Goal: Information Seeking & Learning: Understand process/instructions

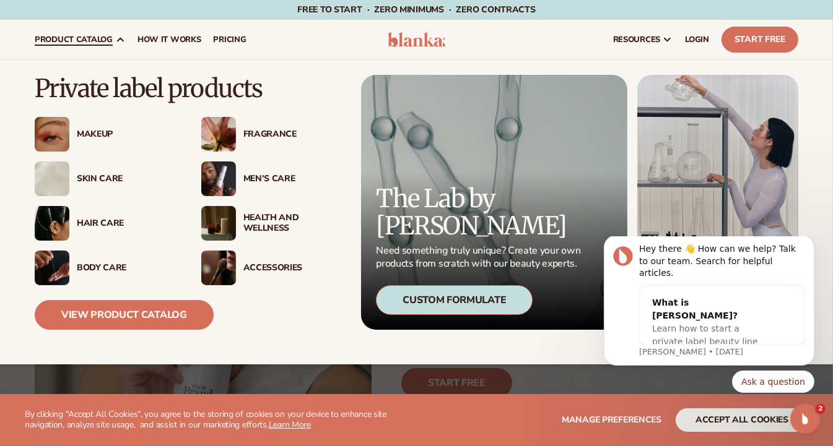
click at [95, 174] on div "Skin Care" at bounding box center [127, 179] width 100 height 11
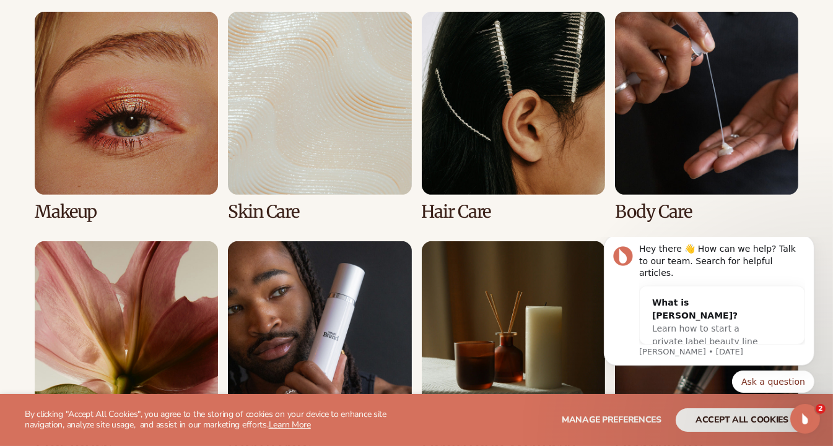
scroll to position [908, 0]
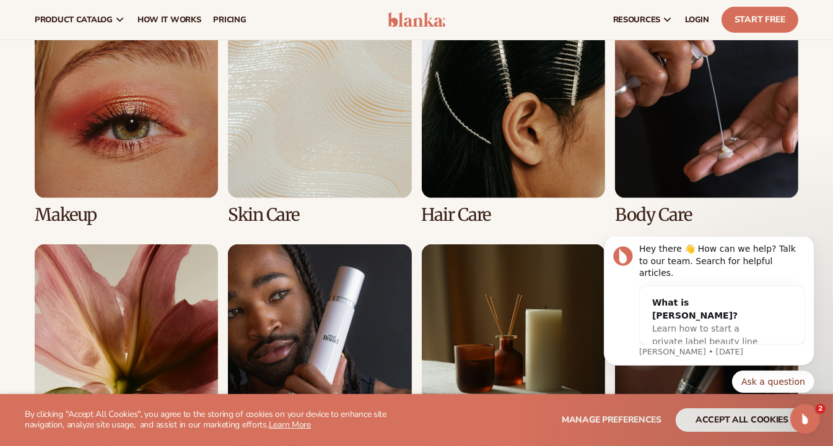
click at [326, 109] on link "2 / 8" at bounding box center [319, 120] width 183 height 210
click at [264, 211] on link "2 / 8" at bounding box center [319, 120] width 183 height 210
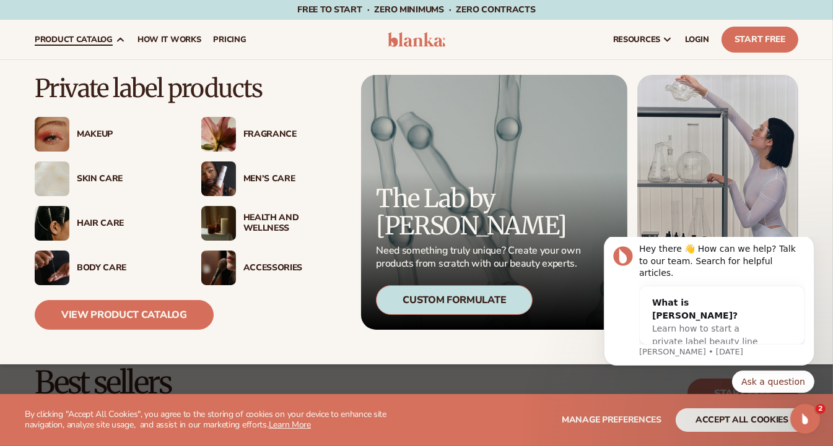
click at [87, 174] on div "Skin Care" at bounding box center [127, 179] width 100 height 11
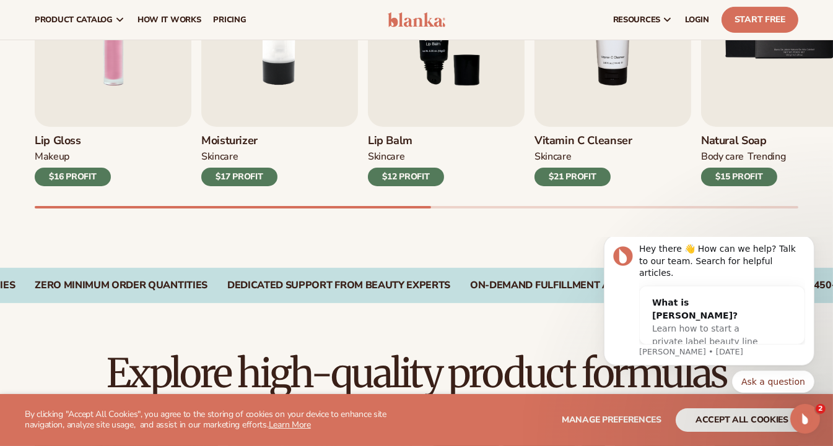
scroll to position [513, 0]
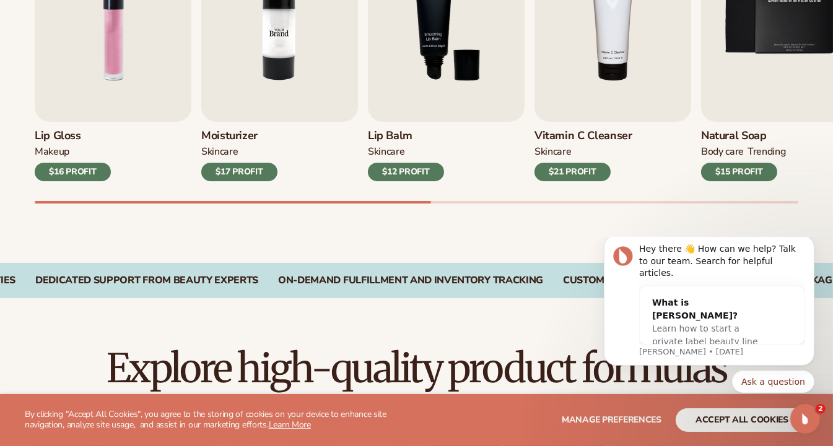
click at [253, 102] on img "2 / 9" at bounding box center [279, 22] width 157 height 200
click at [276, 58] on img "2 / 9" at bounding box center [279, 22] width 157 height 200
click at [831, 163] on div "Natural Soap BODY Care TRENDING $15 PROFIT" at bounding box center [779, 151] width 157 height 59
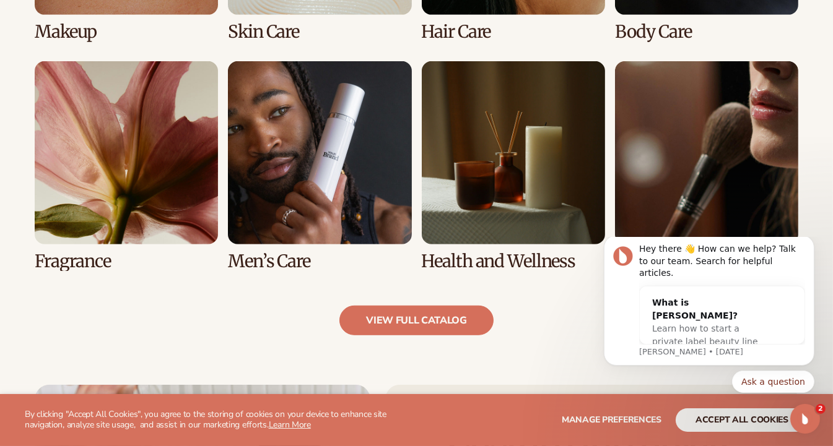
scroll to position [1094, 0]
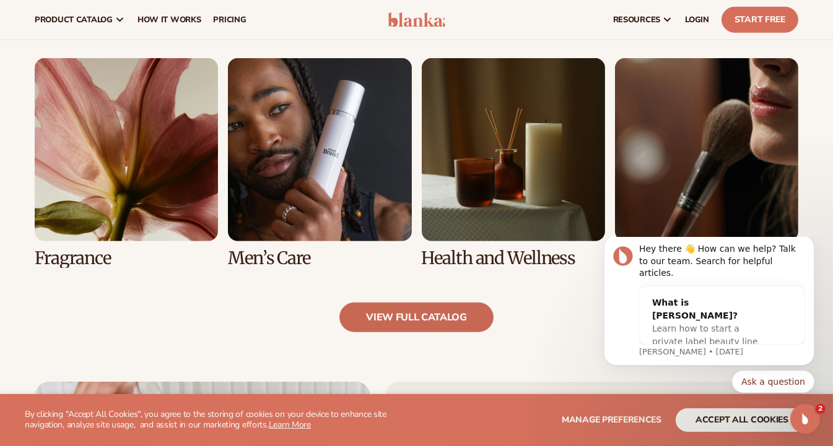
click at [420, 319] on link "view full catalog" at bounding box center [416, 318] width 154 height 30
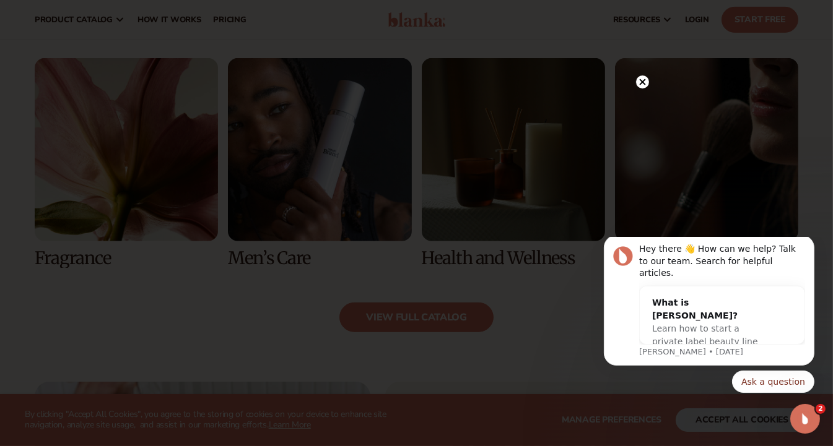
click at [643, 84] on icon at bounding box center [642, 82] width 6 height 6
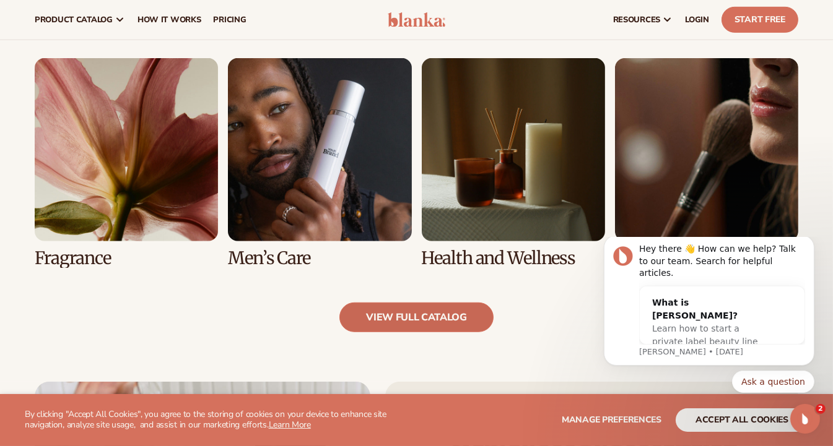
click at [431, 318] on link "view full catalog" at bounding box center [416, 318] width 154 height 30
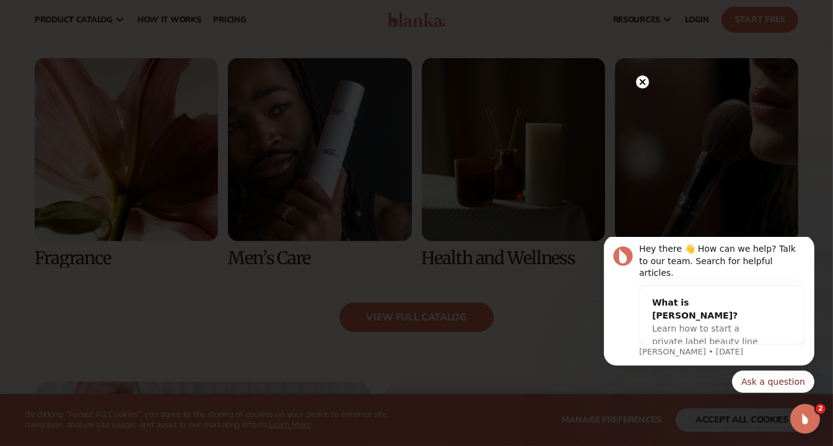
click at [642, 80] on circle at bounding box center [642, 82] width 13 height 13
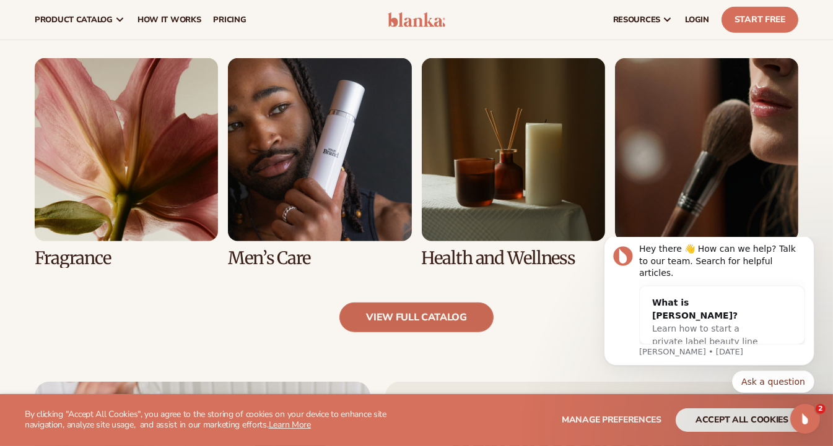
click at [391, 321] on link "view full catalog" at bounding box center [416, 318] width 154 height 30
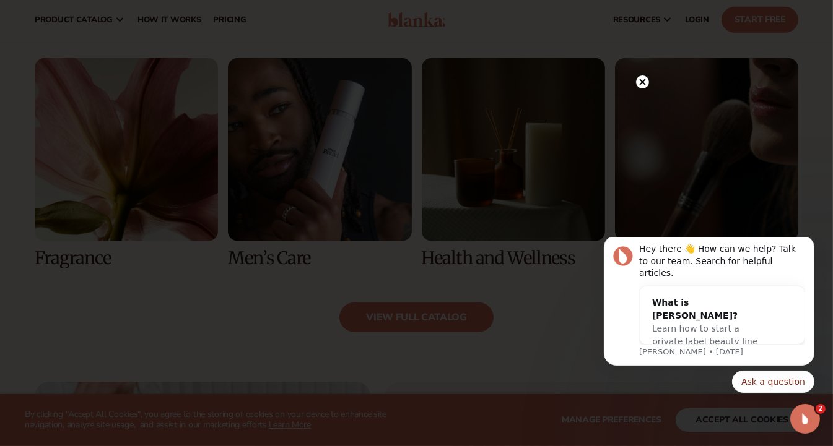
click at [641, 84] on icon at bounding box center [642, 82] width 6 height 6
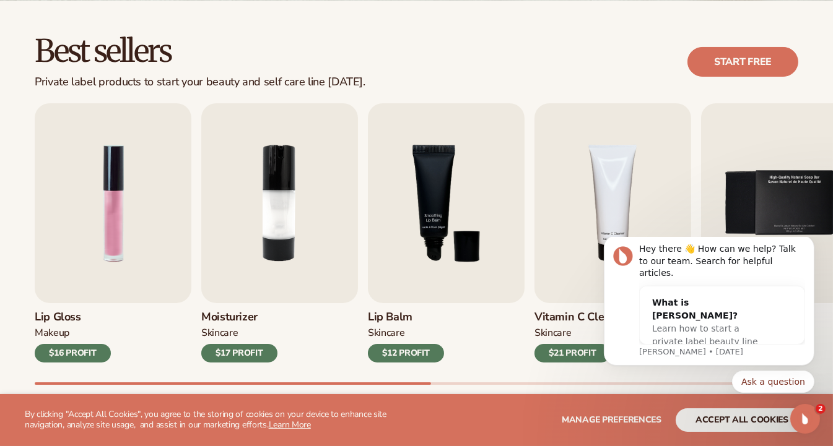
scroll to position [333, 0]
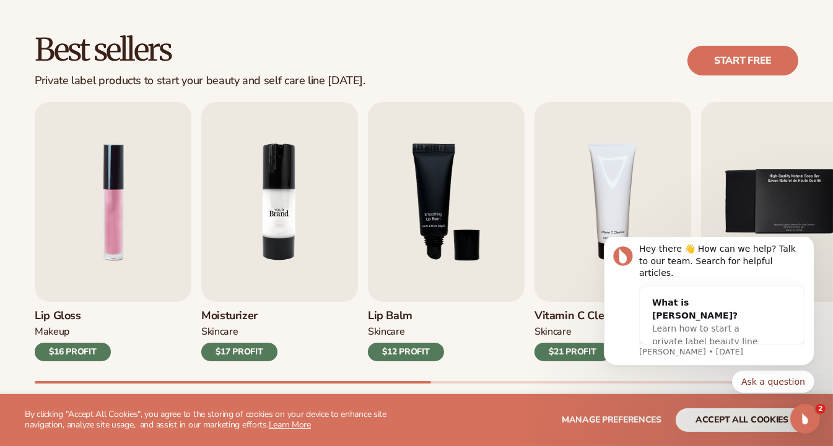
click at [295, 196] on img "2 / 9" at bounding box center [279, 202] width 157 height 200
click at [296, 196] on img "2 / 9" at bounding box center [279, 202] width 157 height 200
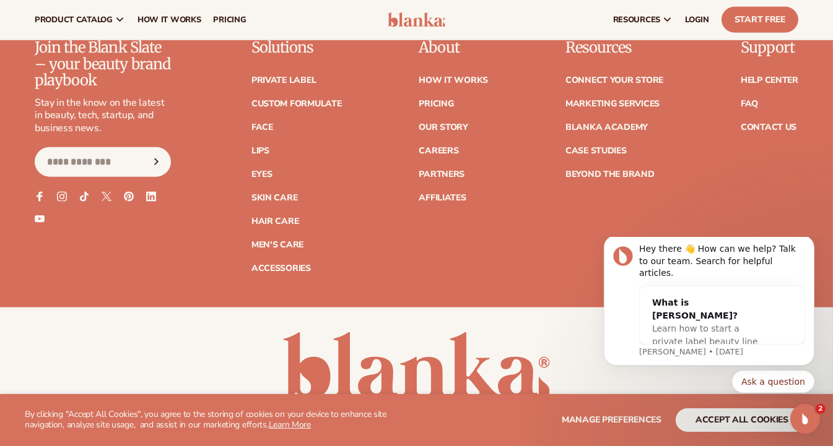
scroll to position [2181, 0]
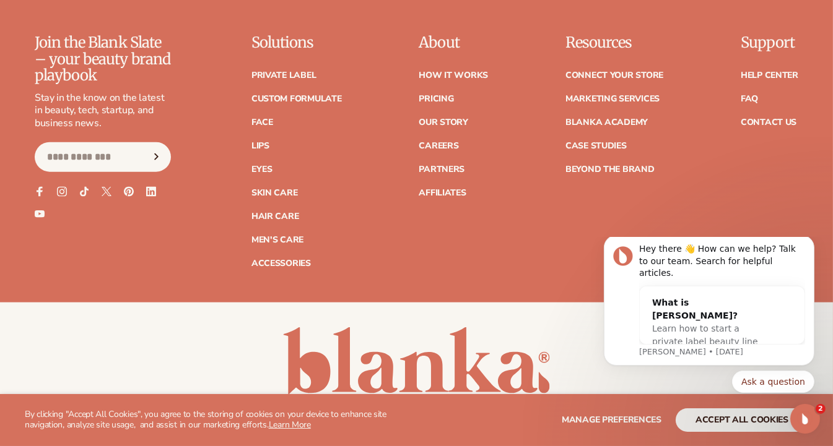
drag, startPoint x: 838, startPoint y: 109, endPoint x: 181, endPoint y: 163, distance: 659.2
click at [259, 121] on link "Face" at bounding box center [262, 122] width 22 height 9
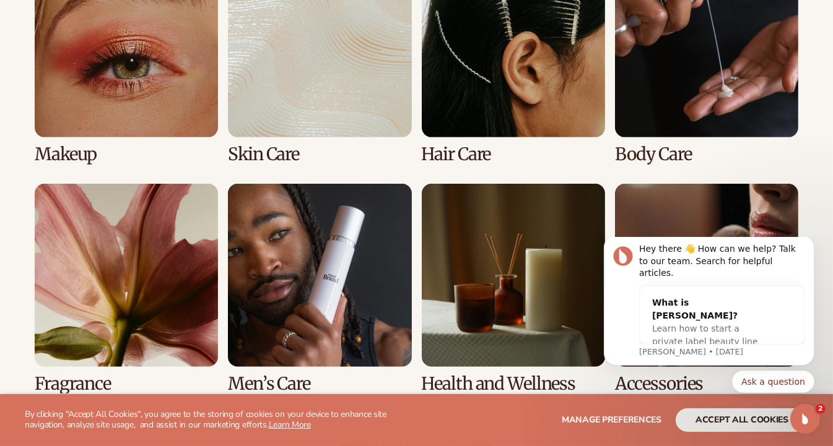
scroll to position [1008, 0]
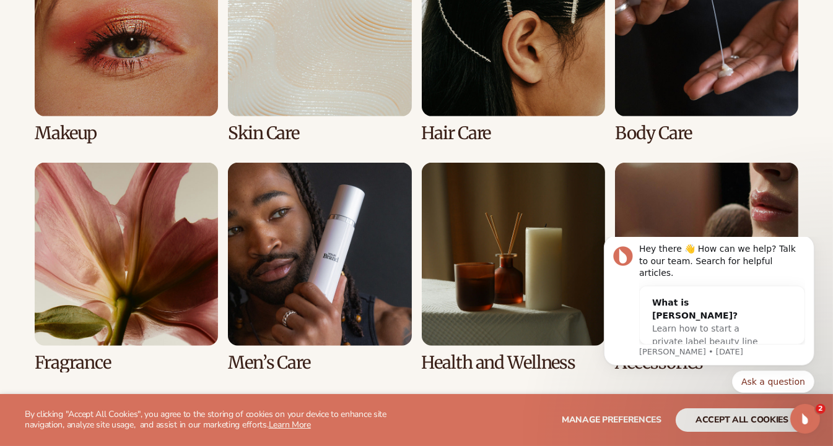
click at [349, 76] on link "2 / 8" at bounding box center [319, 38] width 183 height 210
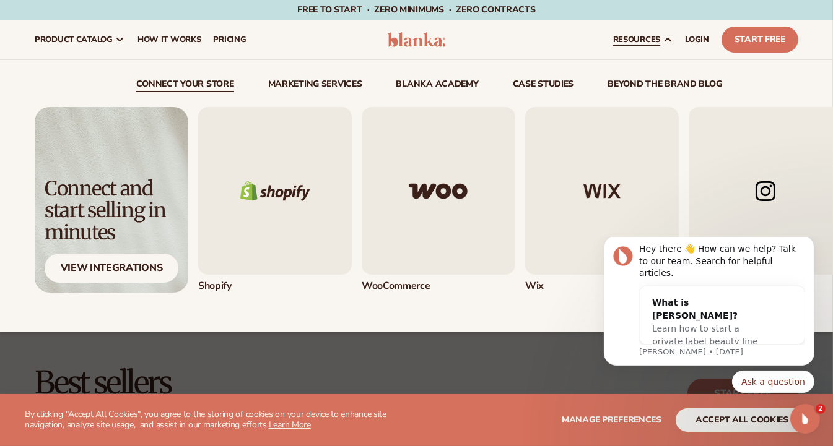
click at [636, 35] on span "resources" at bounding box center [636, 40] width 47 height 10
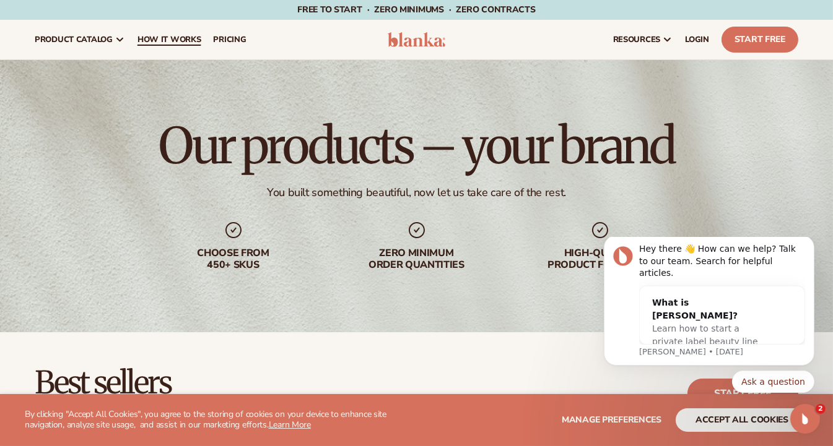
click at [160, 36] on span "How It Works" at bounding box center [169, 40] width 64 height 10
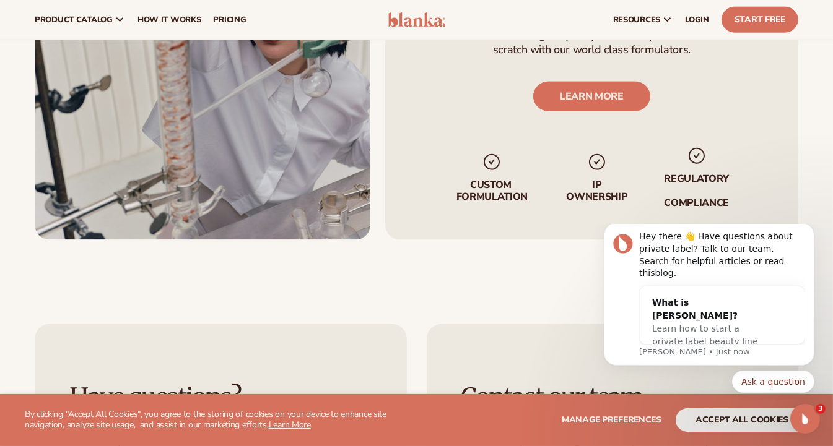
scroll to position [1947, 0]
